Goal: Find specific page/section: Find specific page/section

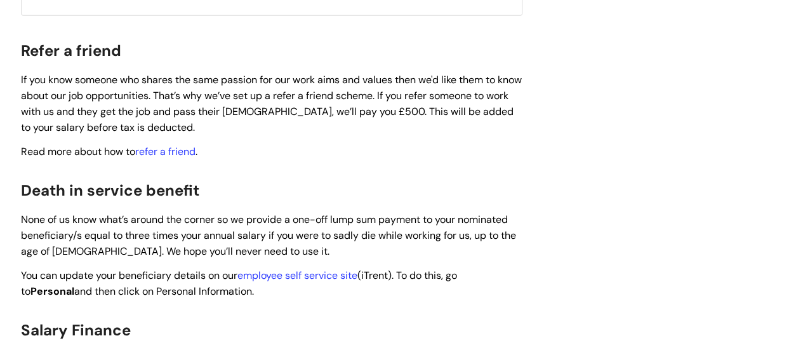
scroll to position [1860, 0]
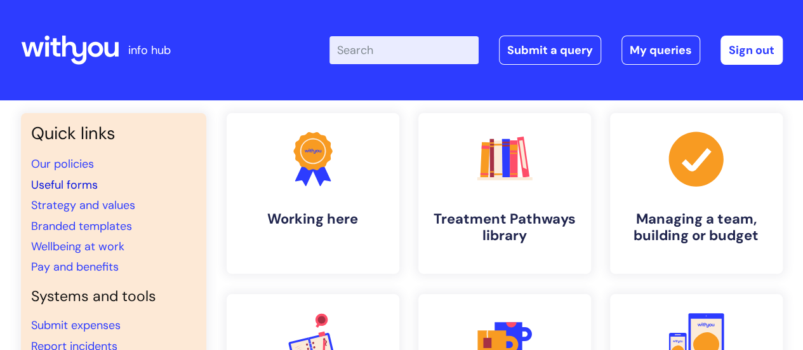
click at [77, 186] on link "Useful forms" at bounding box center [64, 184] width 67 height 15
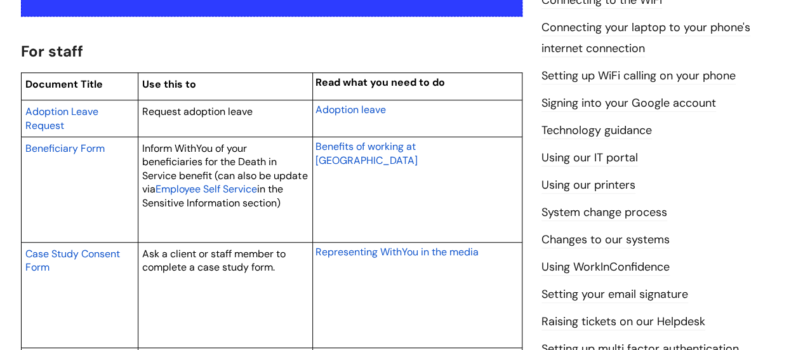
scroll to position [612, 0]
